Goal: Task Accomplishment & Management: Use online tool/utility

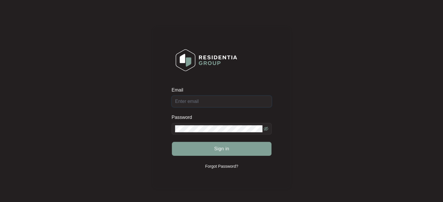
click at [229, 102] on input "Email" at bounding box center [222, 102] width 100 height 12
type input "[EMAIL_ADDRESS][DOMAIN_NAME]"
click at [172, 142] on button "Sign in" at bounding box center [222, 149] width 100 height 14
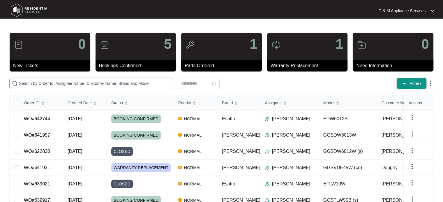
click at [75, 83] on input "text" at bounding box center [94, 83] width 151 height 6
type input "629001"
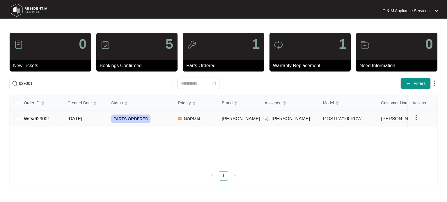
click at [37, 117] on link "WO#629001" at bounding box center [37, 118] width 26 height 5
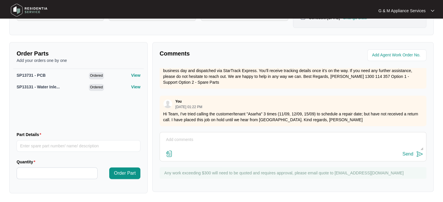
scroll to position [238, 0]
click at [231, 139] on textarea at bounding box center [293, 142] width 260 height 15
type textarea "H"
